Goal: Submit feedback/report problem

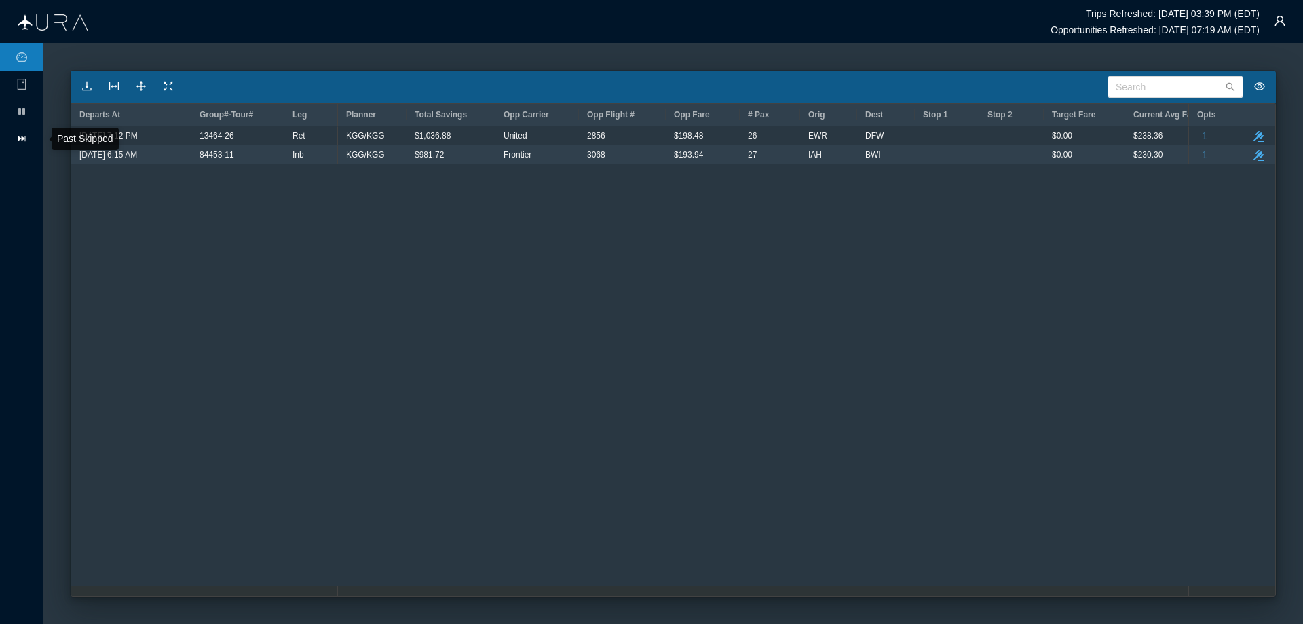
click at [24, 137] on icon "icon: fast-forward" at bounding box center [21, 138] width 11 height 11
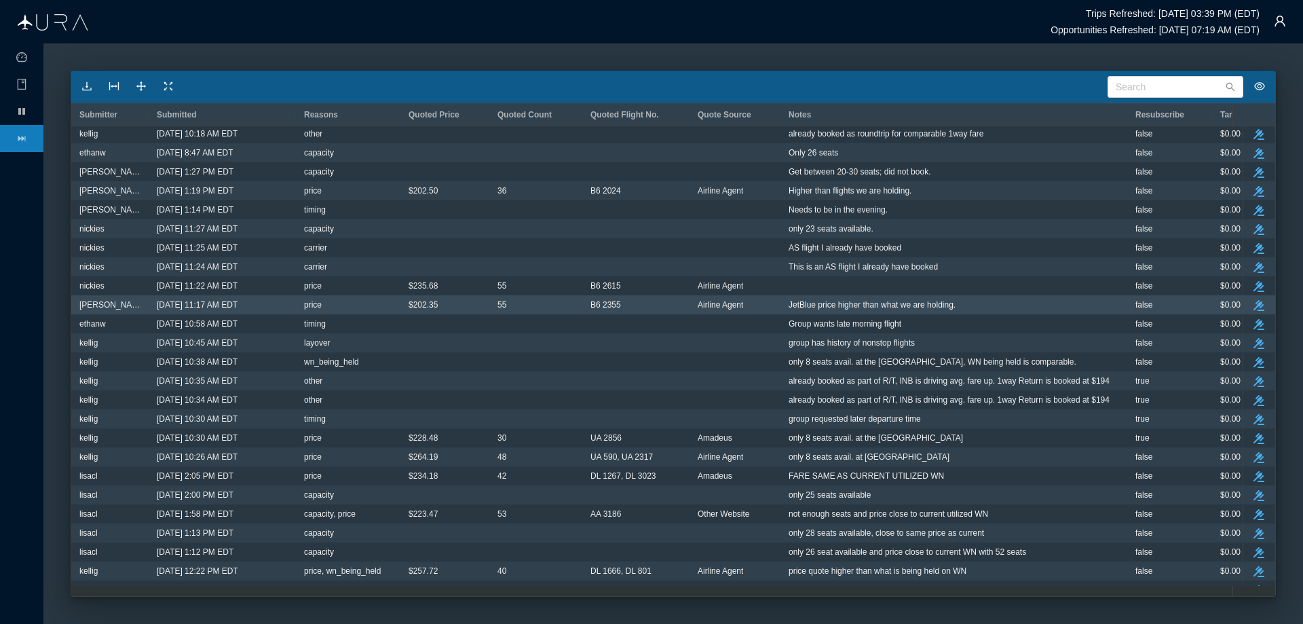
scroll to position [339, 0]
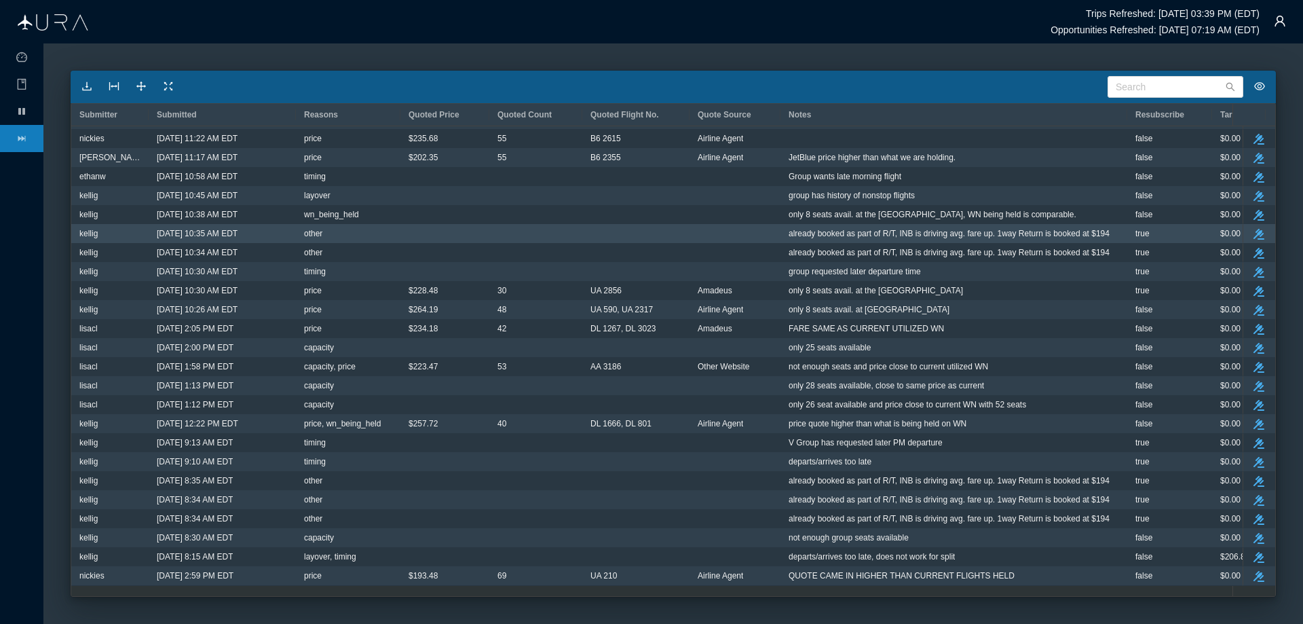
click at [816, 235] on span "already booked as part of R/T, INB is driving avg. fare up. 1way Return is book…" at bounding box center [948, 234] width 321 height 18
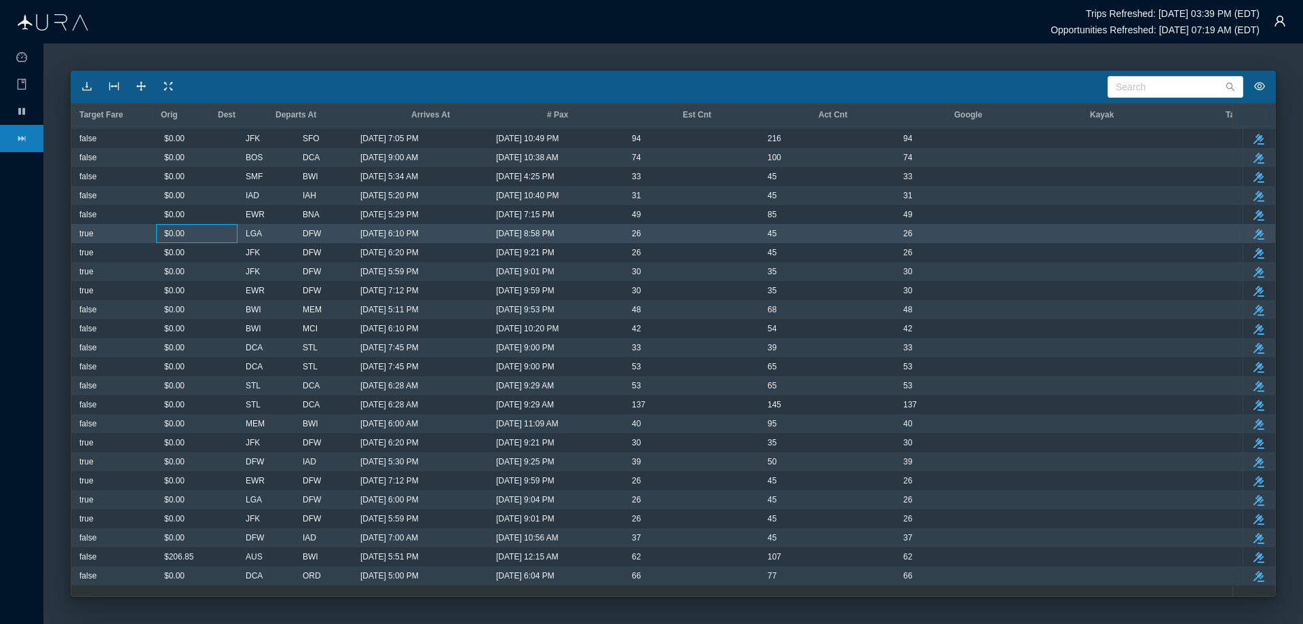
scroll to position [0, 618]
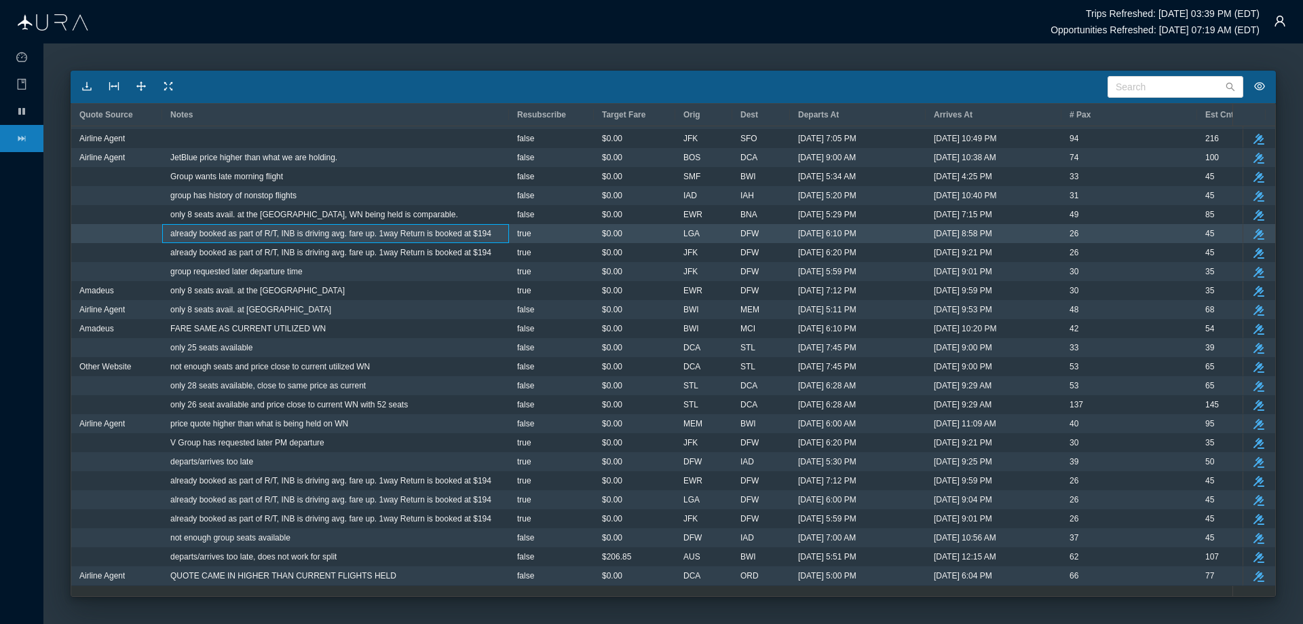
click at [256, 233] on span "already booked as part of R/T, INB is driving avg. fare up. 1way Return is book…" at bounding box center [330, 234] width 321 height 18
drag, startPoint x: 256, startPoint y: 233, endPoint x: 206, endPoint y: 237, distance: 50.4
click at [206, 237] on span "already booked as part of R/T, INB is driving avg. fare up. 1way Return is book…" at bounding box center [330, 234] width 321 height 18
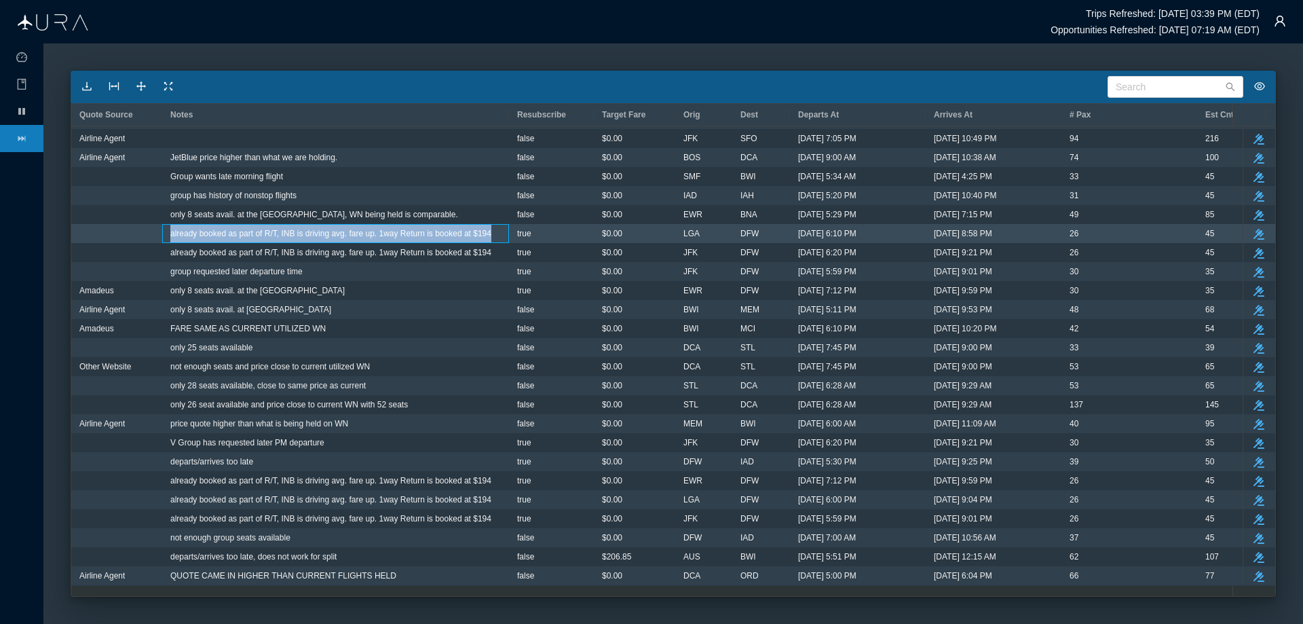
drag, startPoint x: 170, startPoint y: 231, endPoint x: 495, endPoint y: 231, distance: 325.0
click at [495, 231] on div "already booked as part of R/T, INB is driving avg. fare up. 1way Return is book…" at bounding box center [335, 233] width 347 height 19
copy span "already booked as part of R/T, INB is driving avg. fare up. 1way Return is book…"
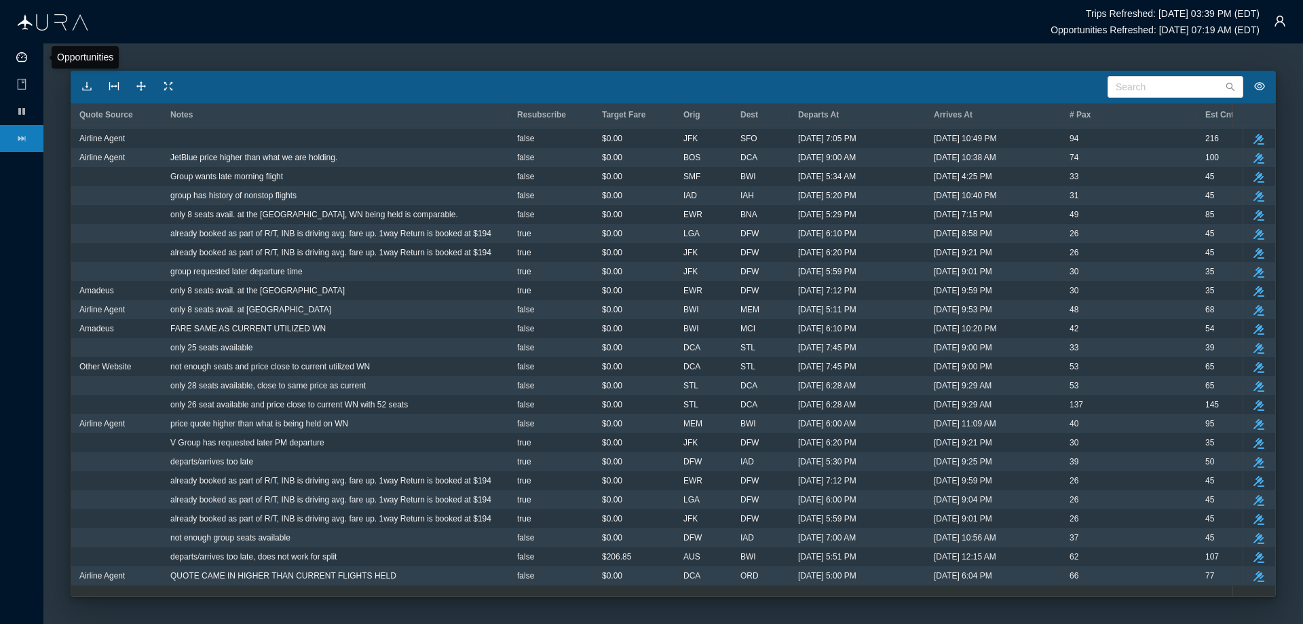
click at [22, 54] on icon "icon: dashboard" at bounding box center [21, 57] width 11 height 11
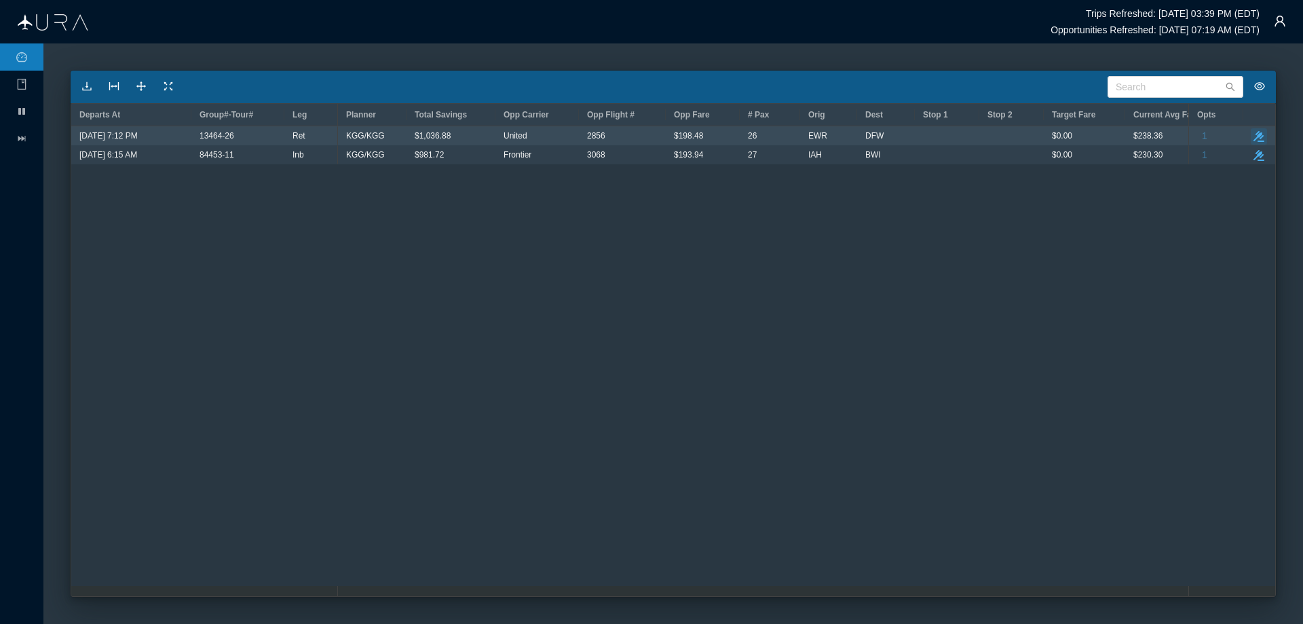
click at [1260, 133] on icon "button" at bounding box center [1258, 136] width 11 height 11
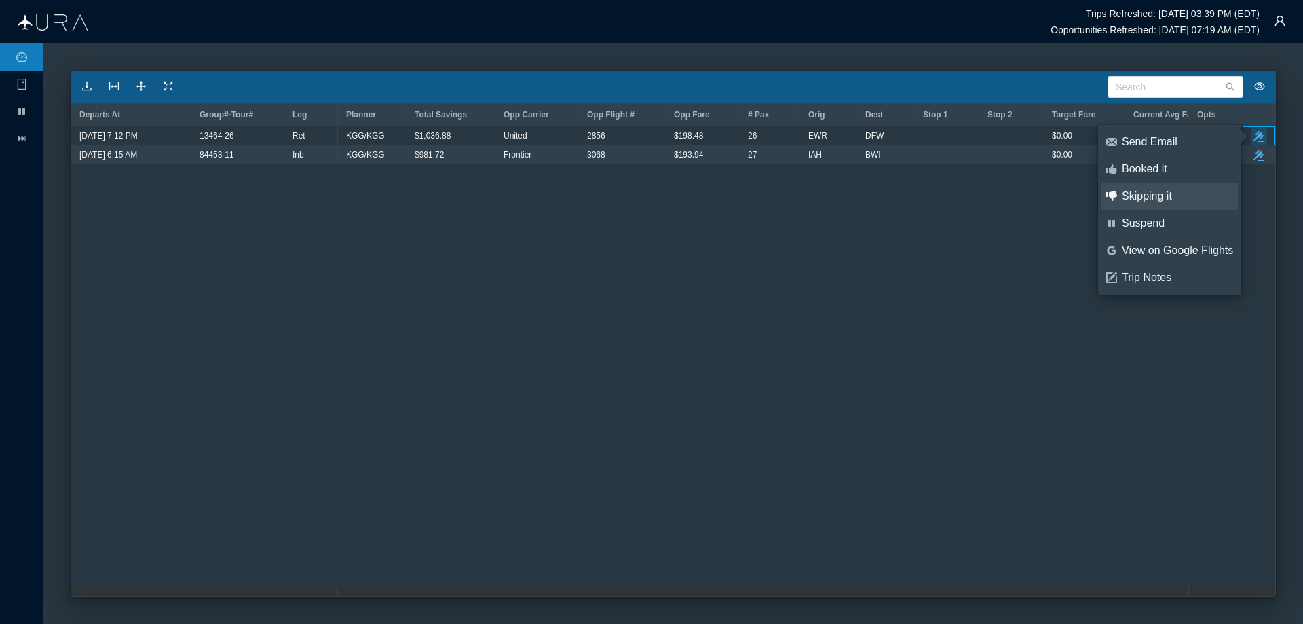
click at [1147, 193] on div "Skipping it" at bounding box center [1177, 196] width 111 height 15
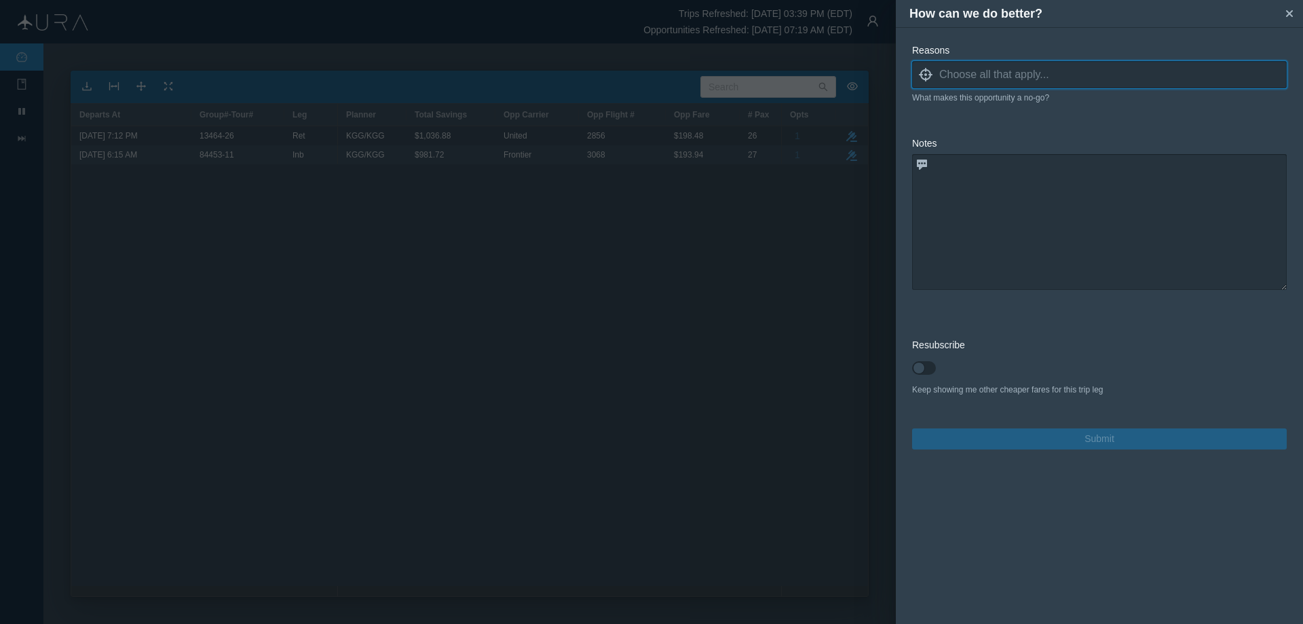
click at [926, 77] on icon "locate" at bounding box center [926, 75] width 14 height 14
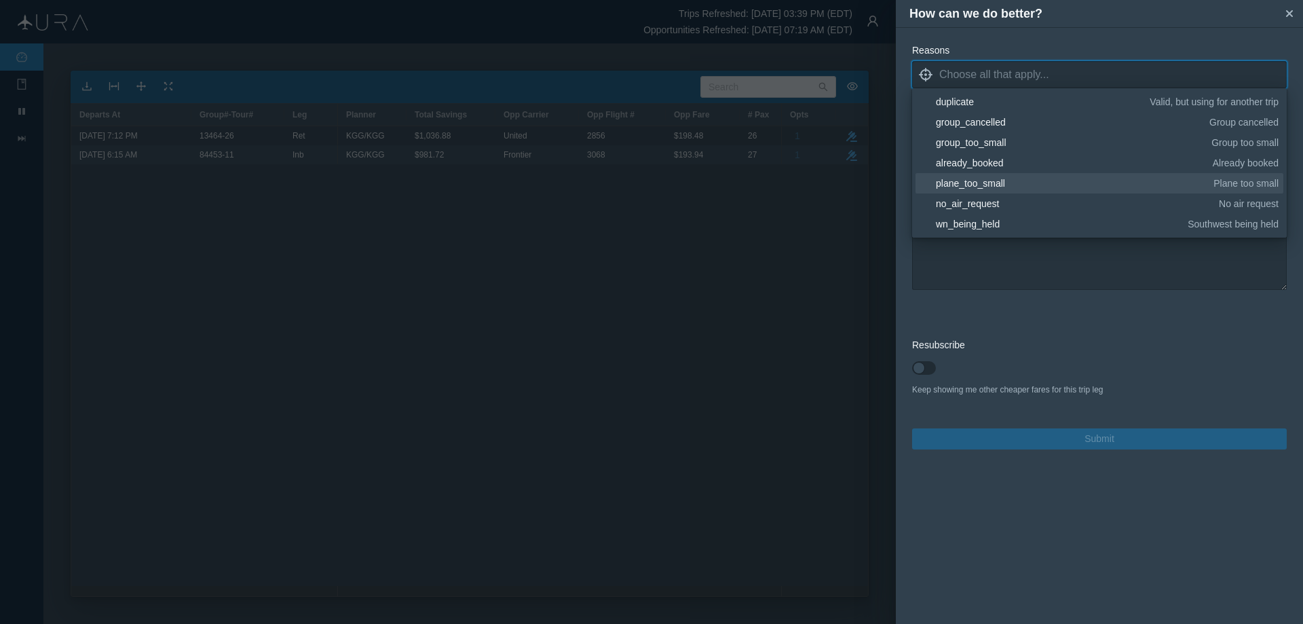
scroll to position [204, 0]
click at [961, 221] on div "other" at bounding box center [1105, 224] width 338 height 14
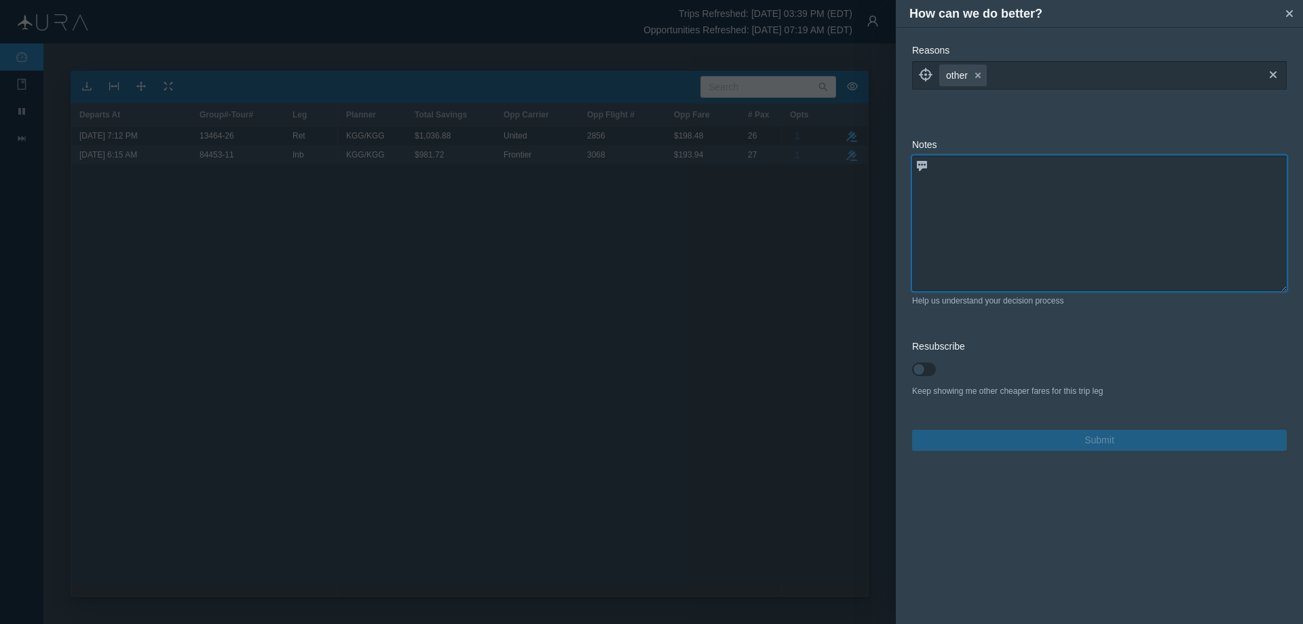
click at [1052, 276] on textarea at bounding box center [1099, 223] width 375 height 136
paste textarea "already booked as part of R/T, INB is driving avg. fare up. 1way Return is book…"
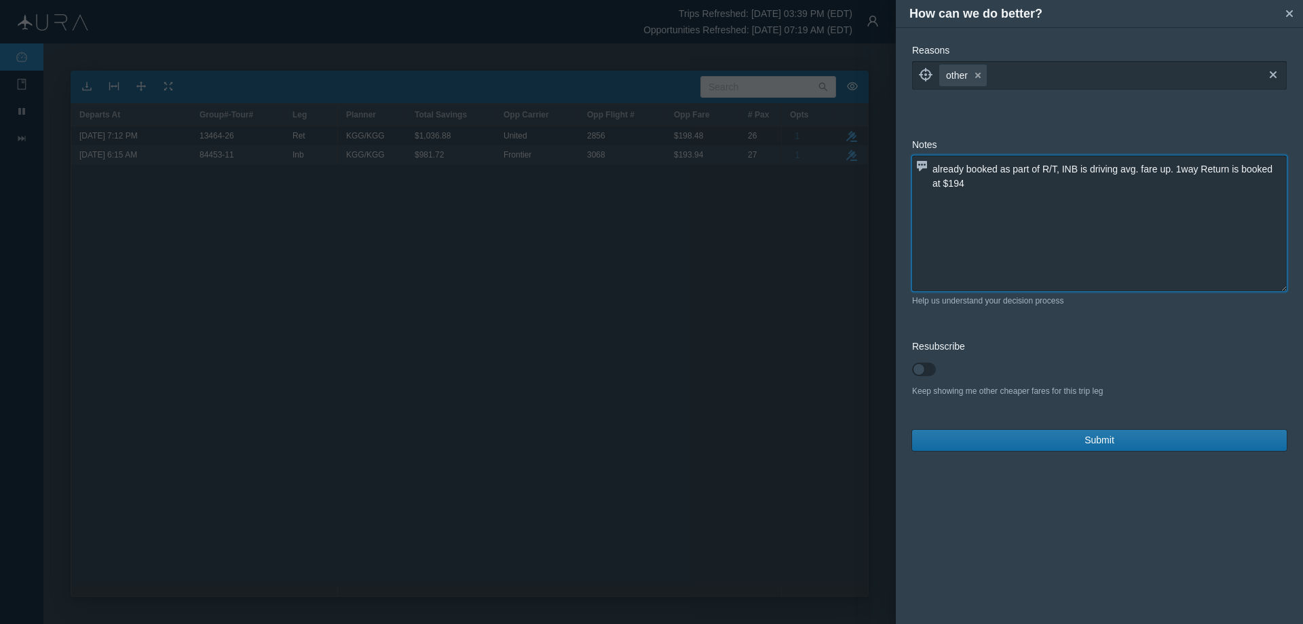
type textarea "already booked as part of R/T, INB is driving avg. fare up. 1way Return is book…"
click at [1092, 442] on span "Submit" at bounding box center [1099, 440] width 30 height 14
